Goal: Information Seeking & Learning: Learn about a topic

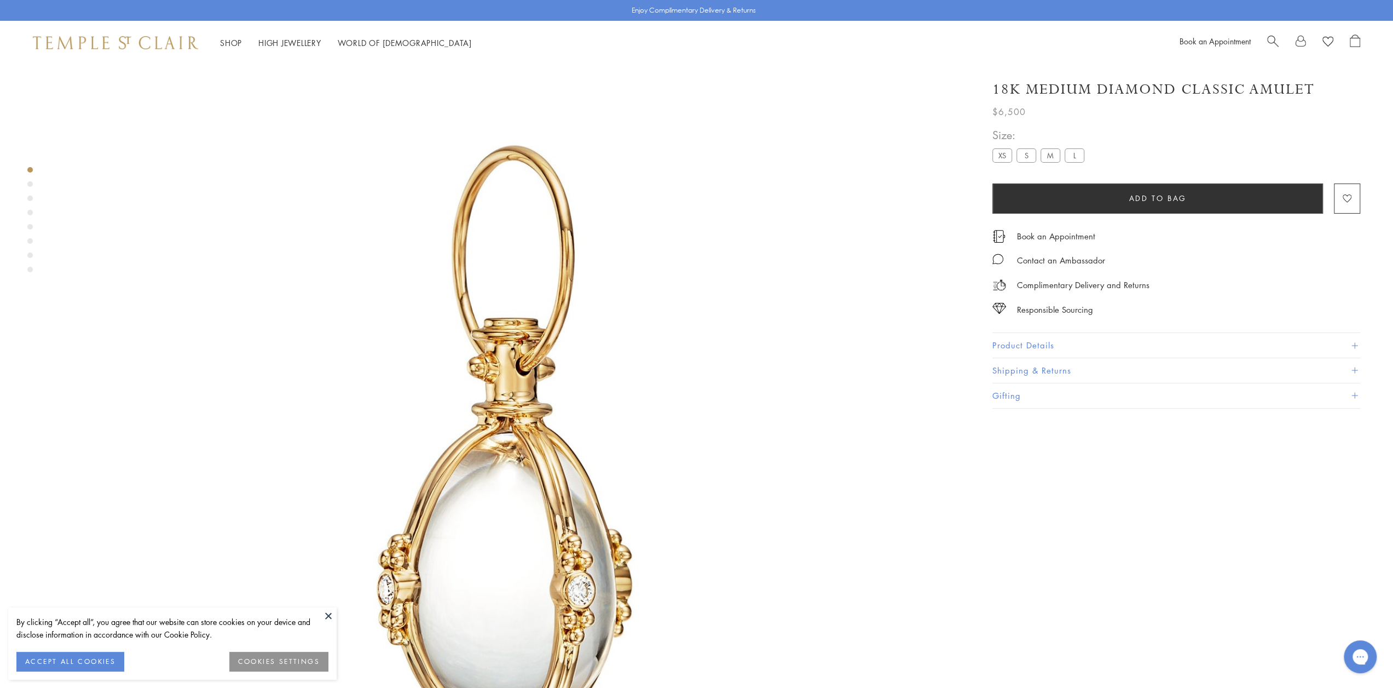
click at [1030, 153] on label "S" at bounding box center [1027, 155] width 20 height 14
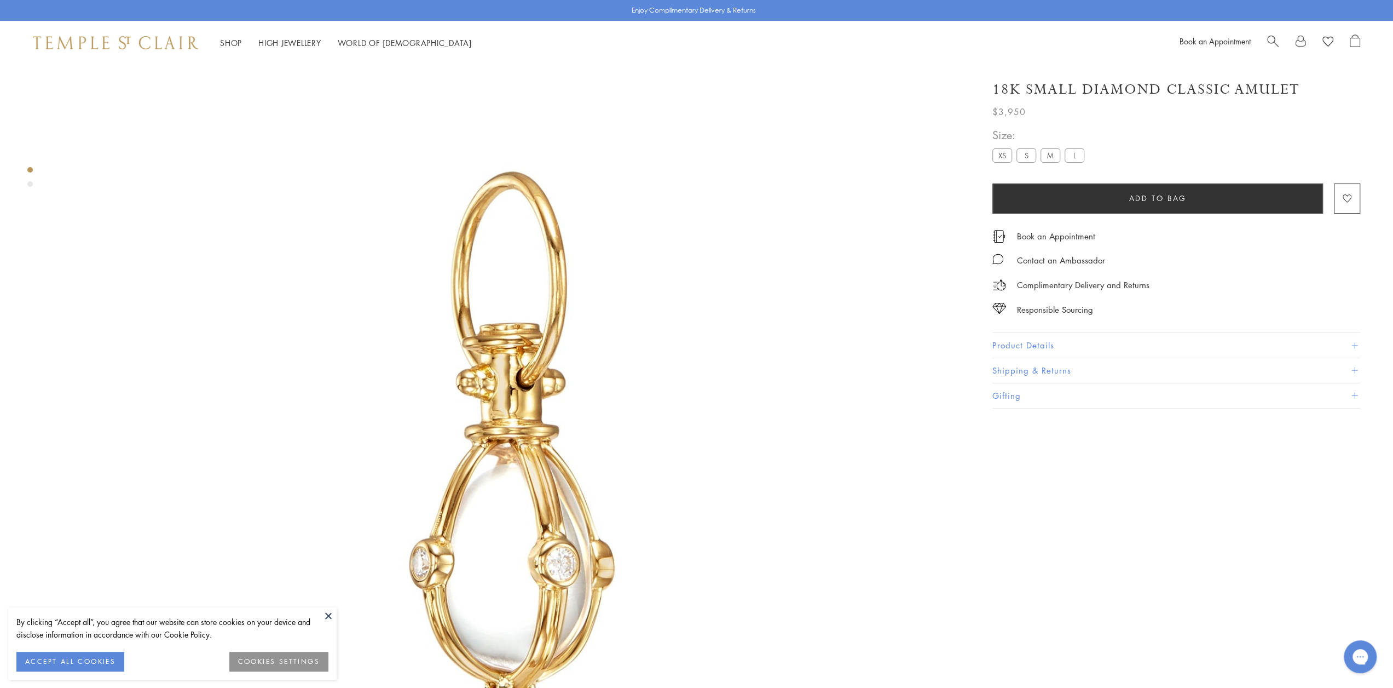
click at [1049, 153] on label "M" at bounding box center [1051, 155] width 20 height 14
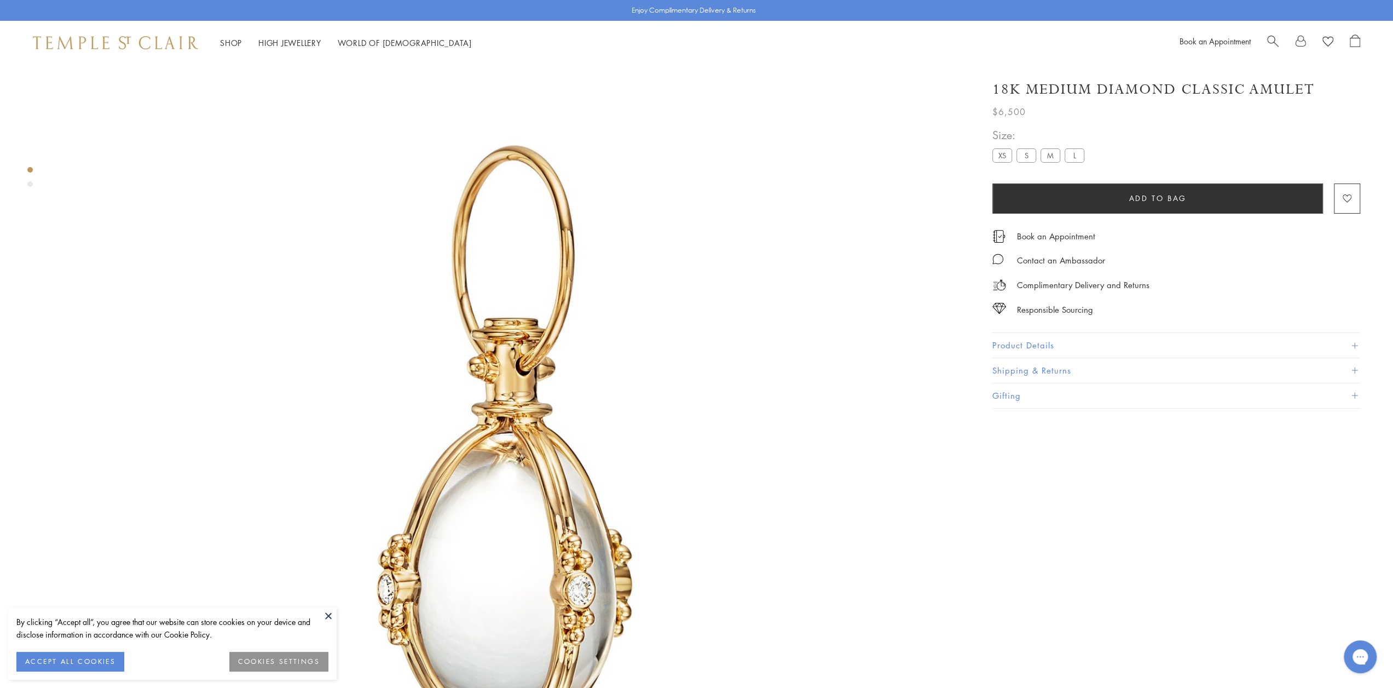
click at [1069, 154] on label "L" at bounding box center [1075, 155] width 20 height 14
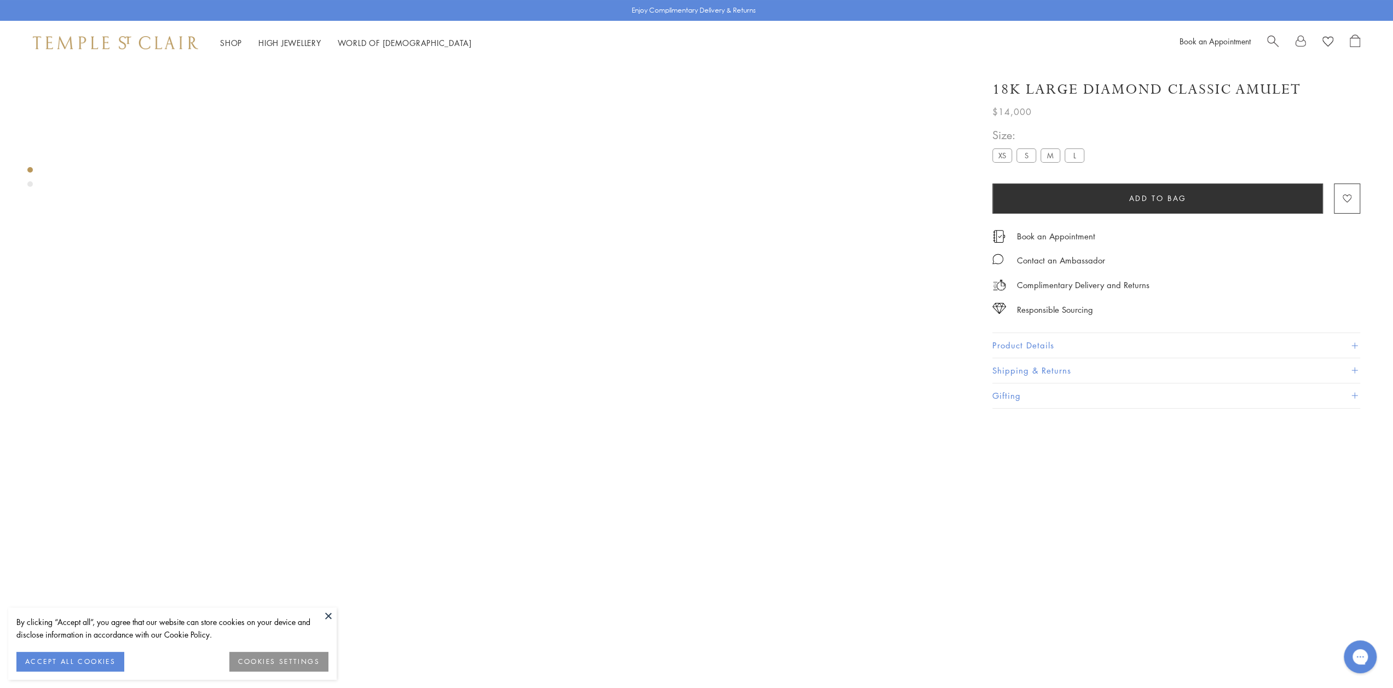
scroll to position [284, 0]
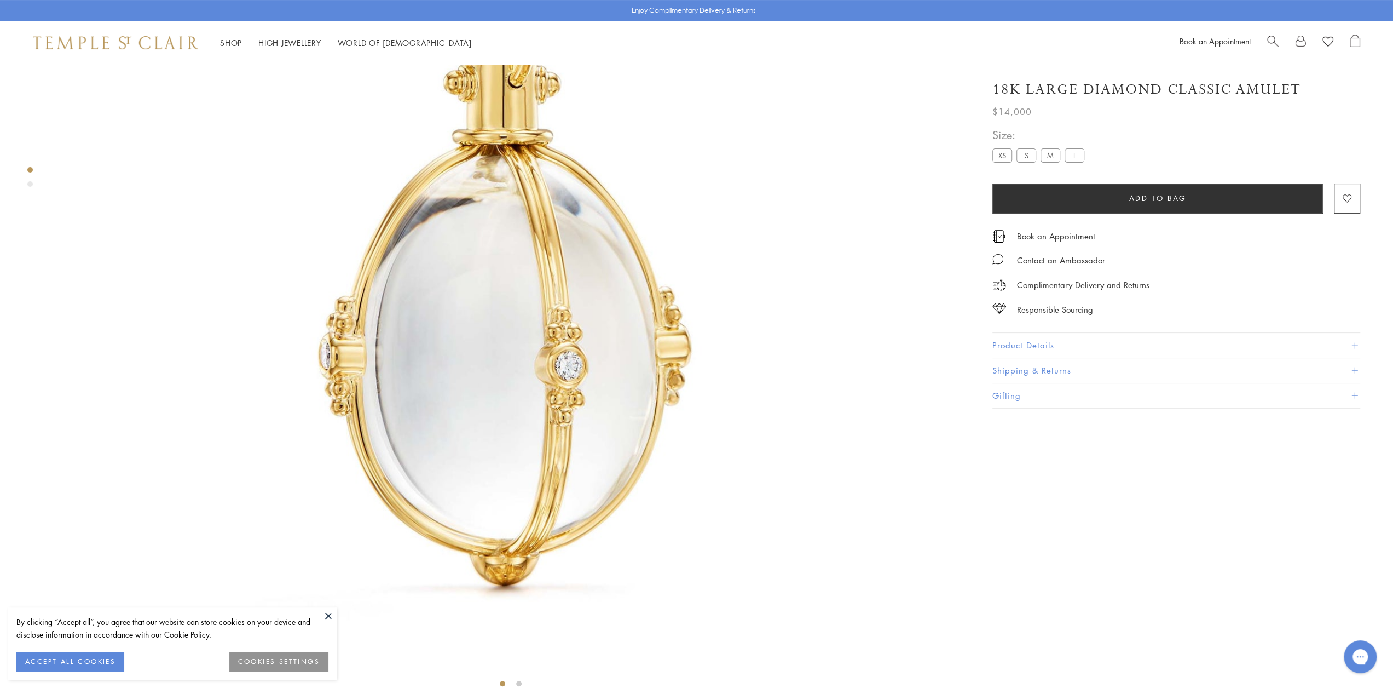
click at [1009, 343] on button "Product Details" at bounding box center [1176, 345] width 368 height 25
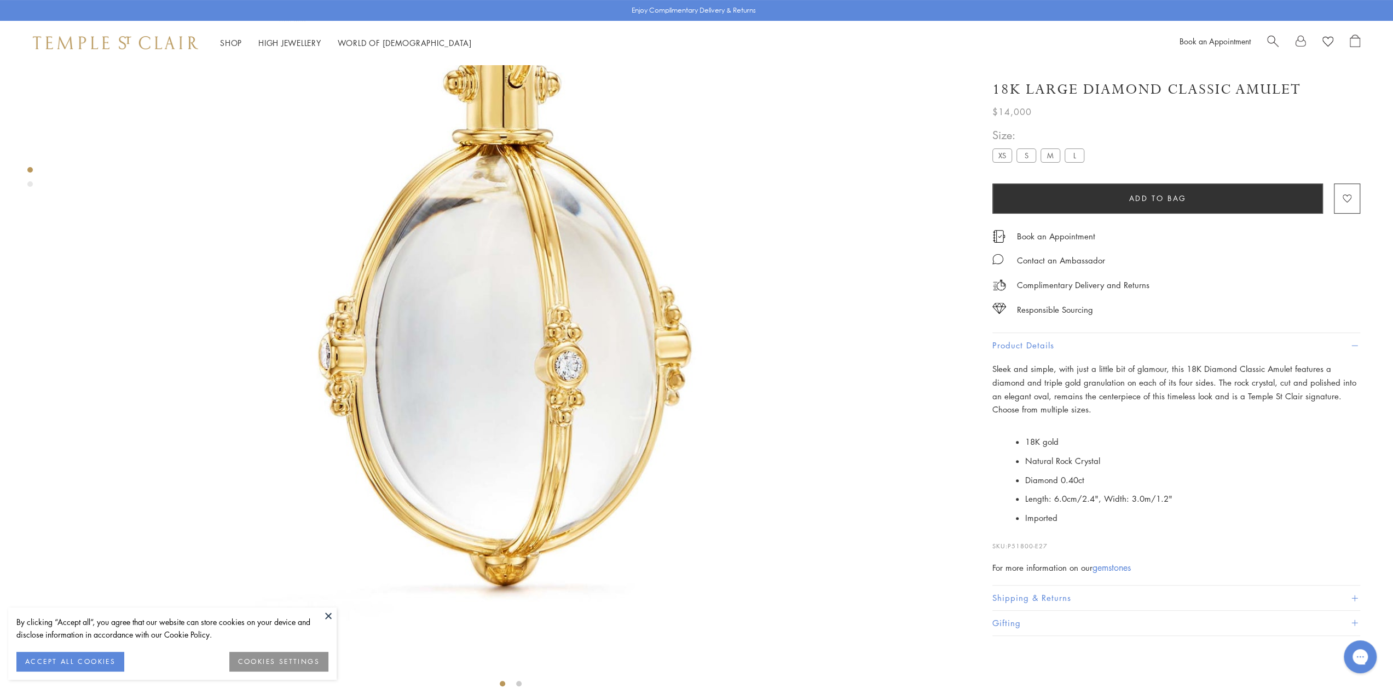
click at [1046, 153] on label "M" at bounding box center [1051, 155] width 20 height 14
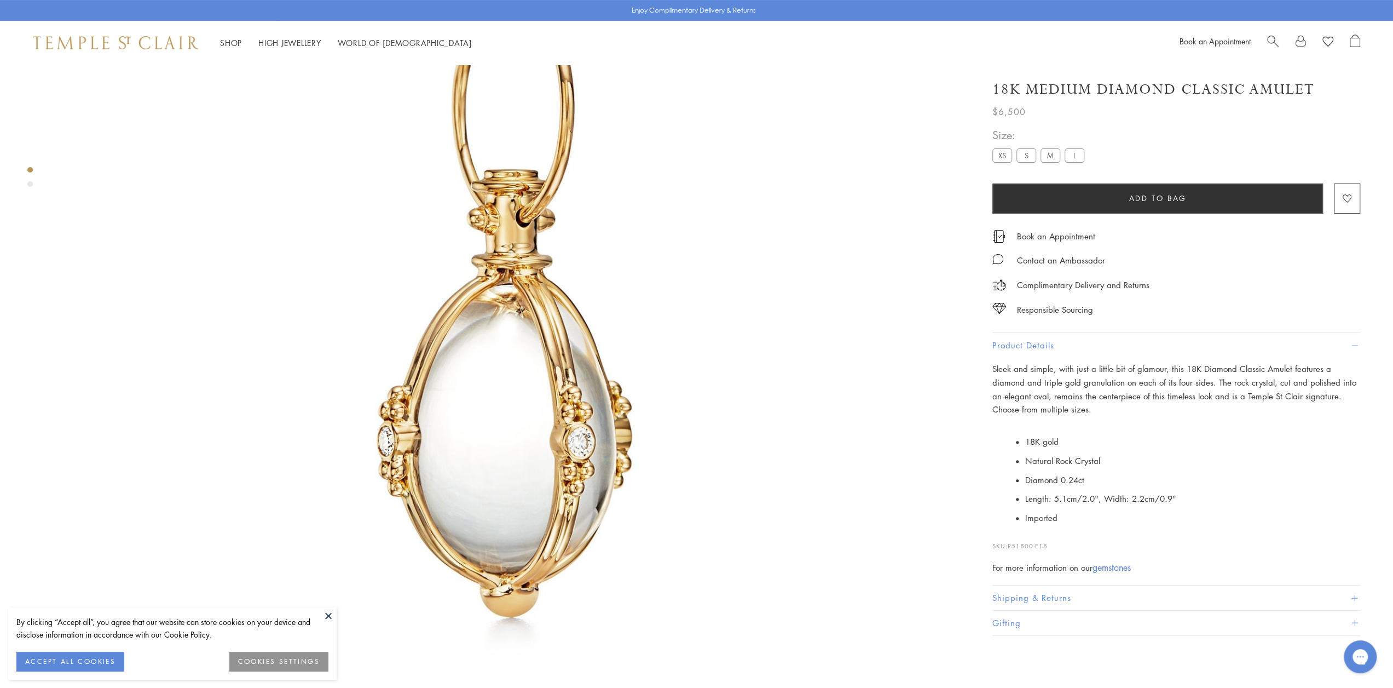
scroll to position [174, 0]
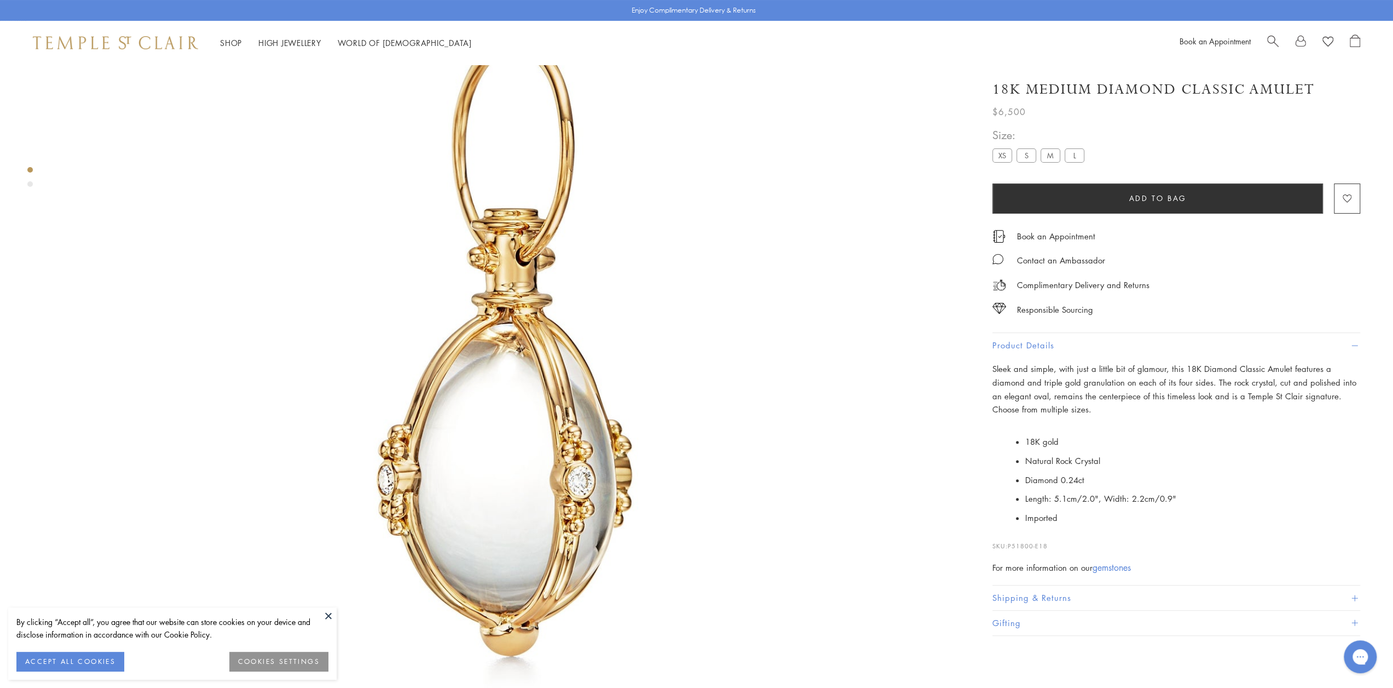
click at [1109, 565] on link "gemstones" at bounding box center [1112, 567] width 38 height 12
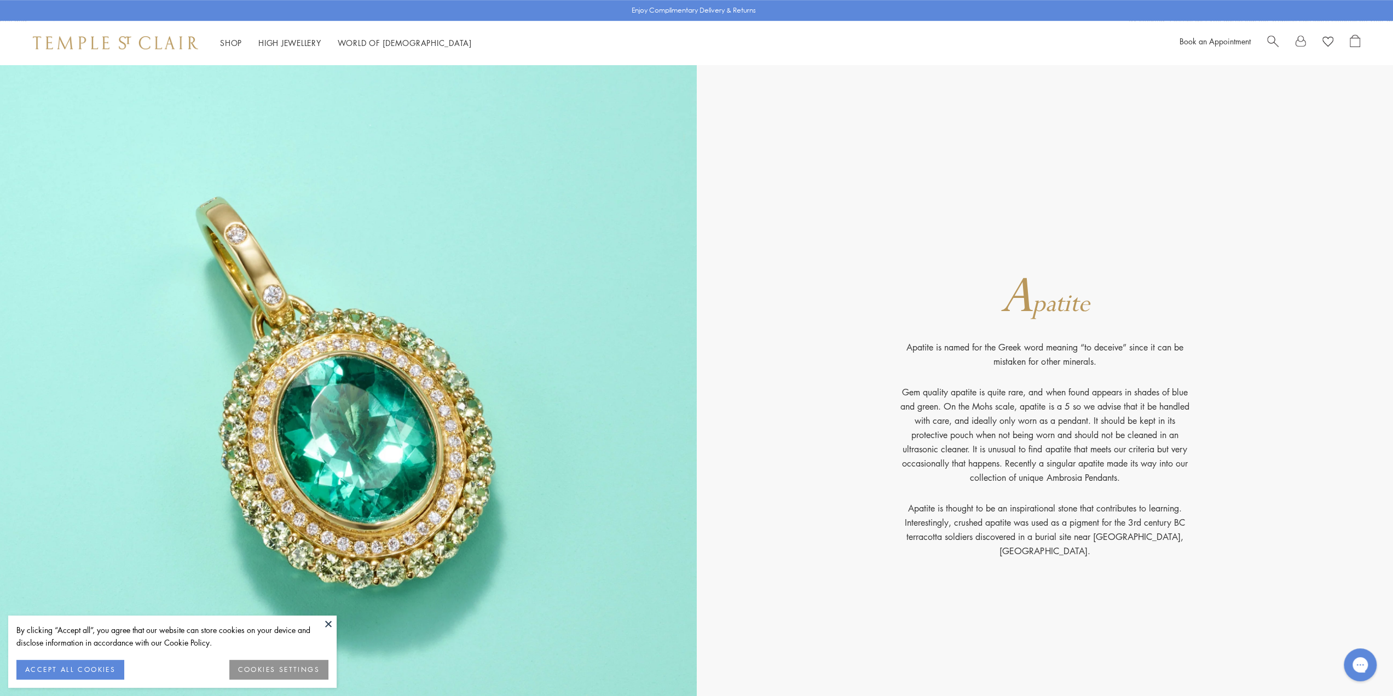
scroll to position [876, 0]
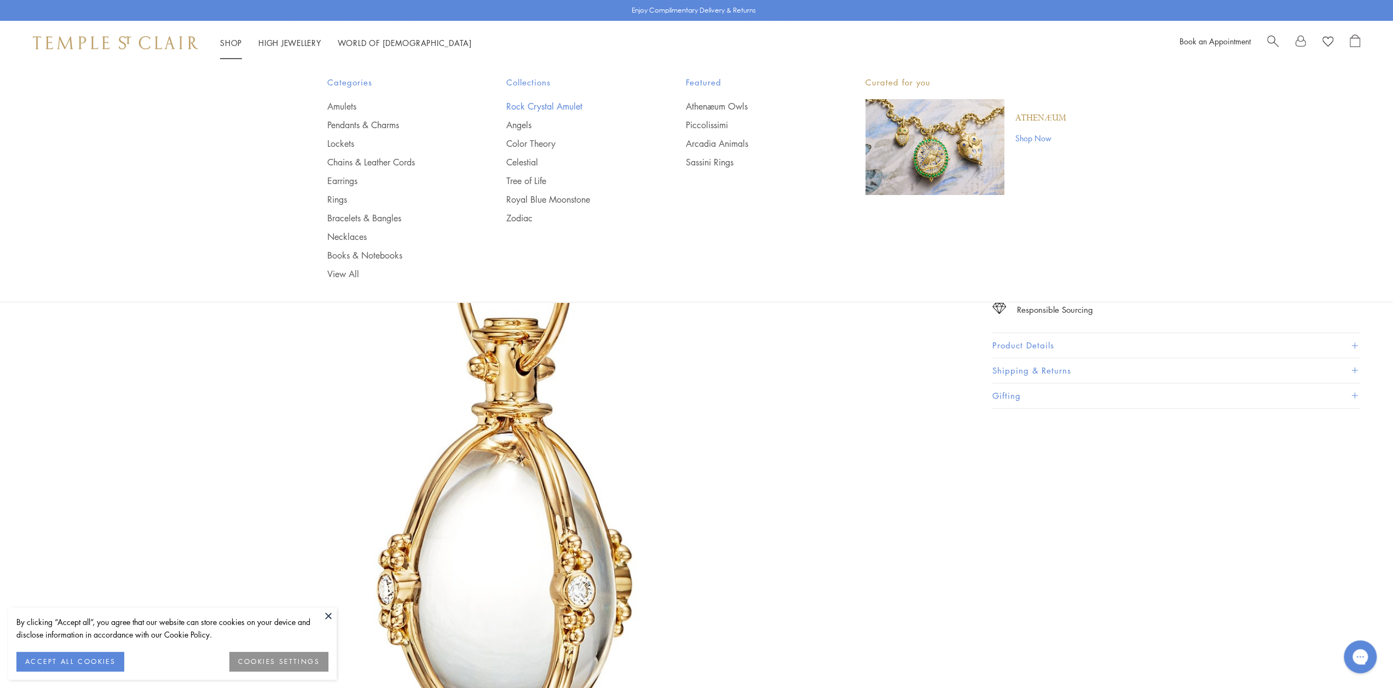
click at [538, 105] on link "Rock Crystal Amulet" at bounding box center [574, 106] width 136 height 12
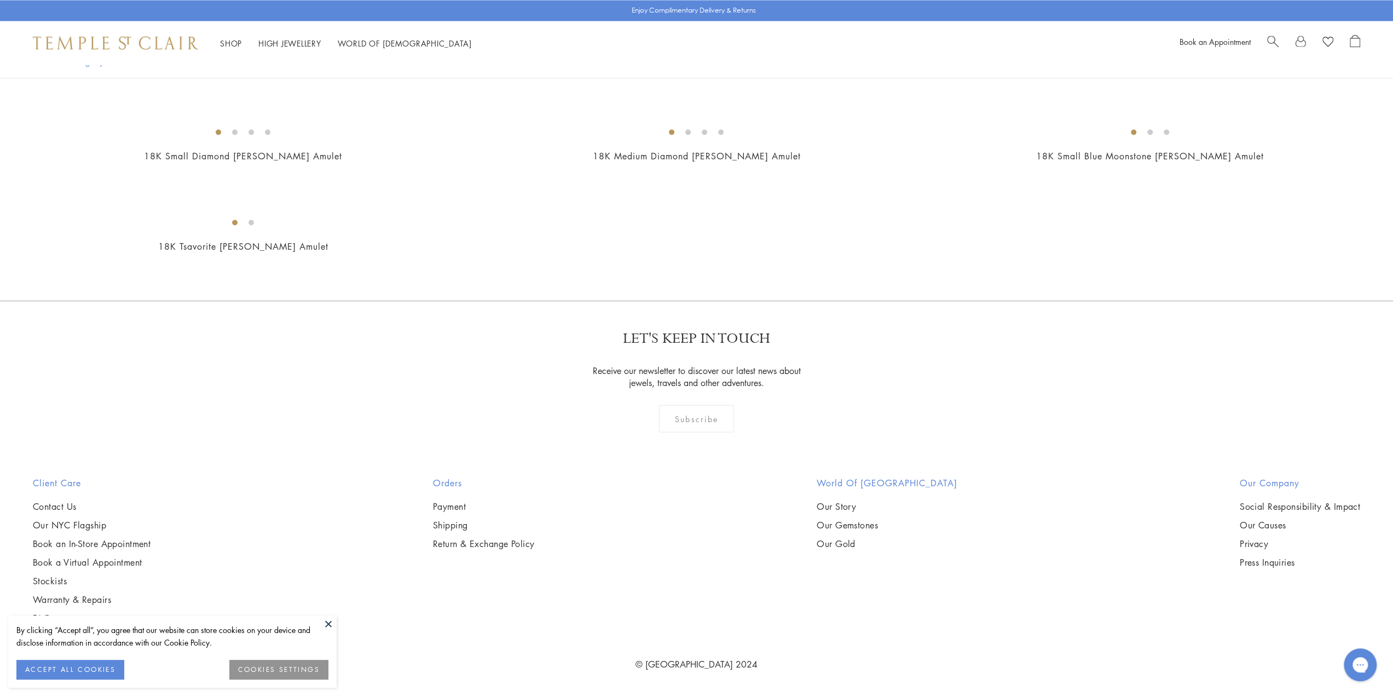
scroll to position [4051, 0]
